Goal: Find contact information: Find contact information

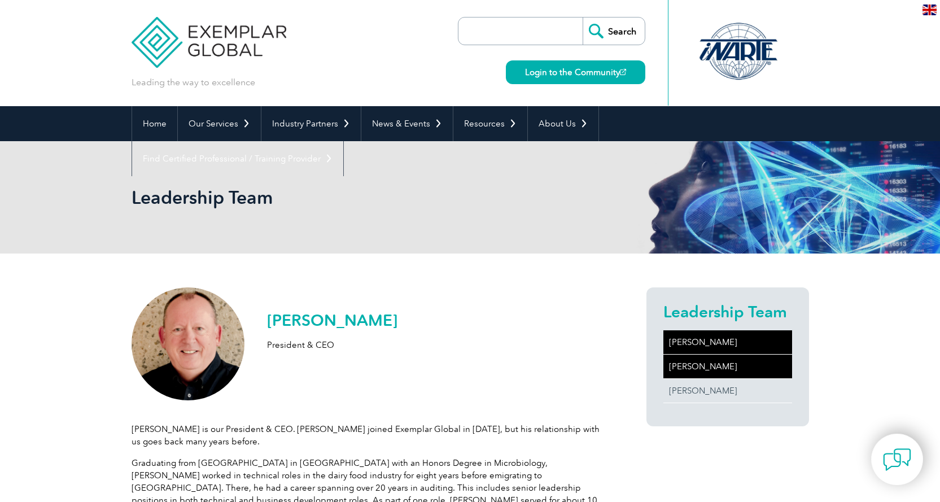
click at [693, 366] on link "[PERSON_NAME]" at bounding box center [728, 367] width 129 height 24
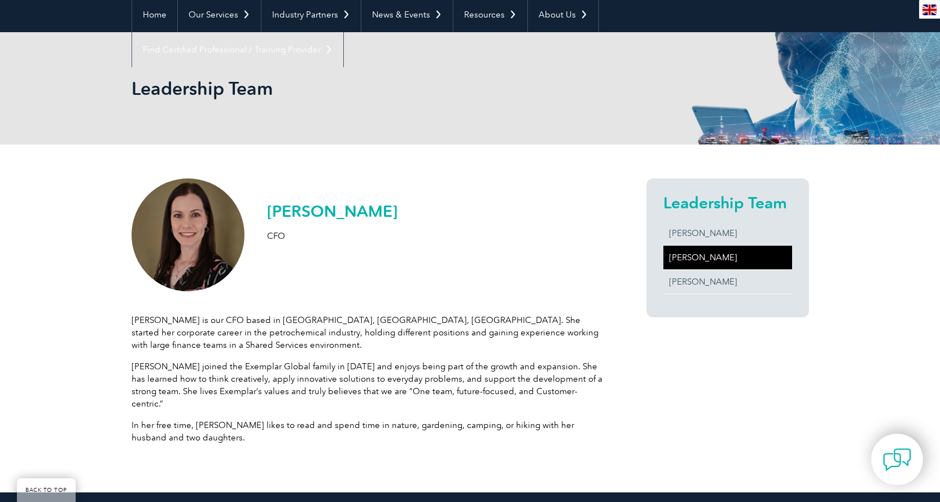
scroll to position [113, 0]
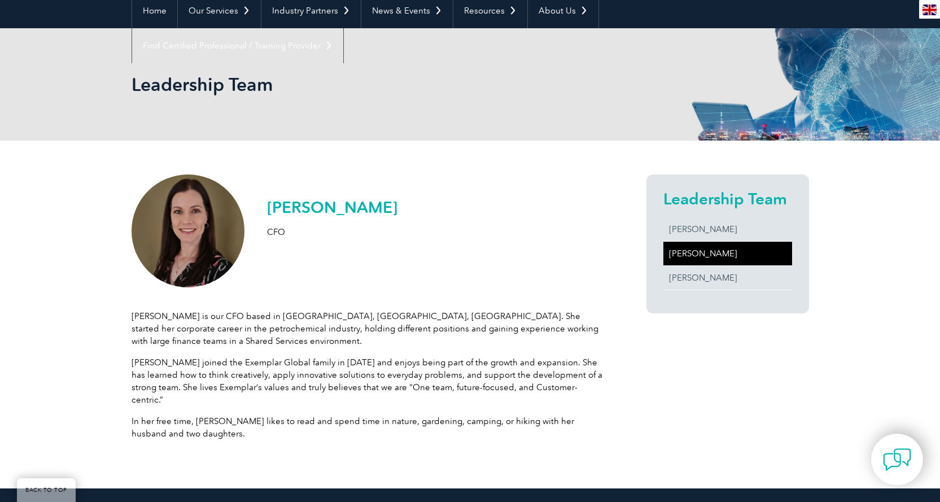
click at [723, 400] on div "[PERSON_NAME] CFO [PERSON_NAME] is our CFO based in [GEOGRAPHIC_DATA], [GEOGRAP…" at bounding box center [471, 315] width 678 height 348
click at [694, 284] on link "[PERSON_NAME]" at bounding box center [728, 278] width 129 height 24
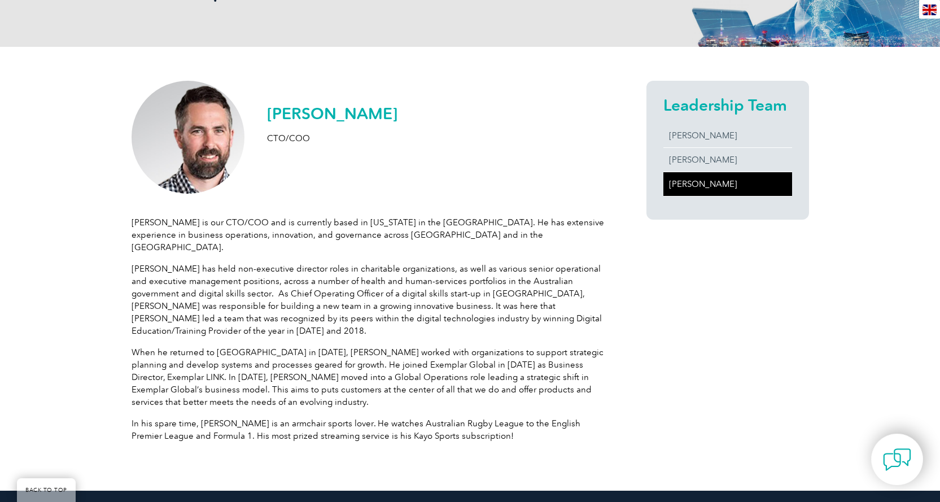
scroll to position [226, 0]
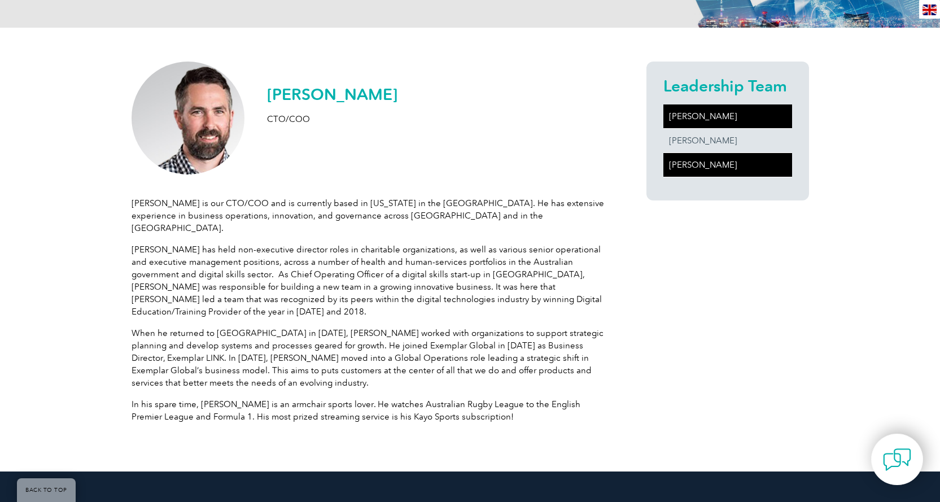
click at [691, 110] on link "[PERSON_NAME]" at bounding box center [728, 116] width 129 height 24
